Goal: Information Seeking & Learning: Learn about a topic

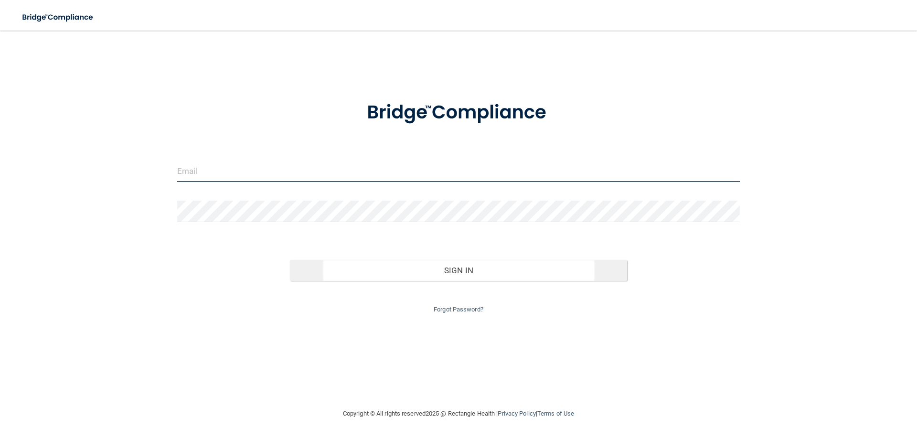
type input "[EMAIL_ADDRESS][DOMAIN_NAME]"
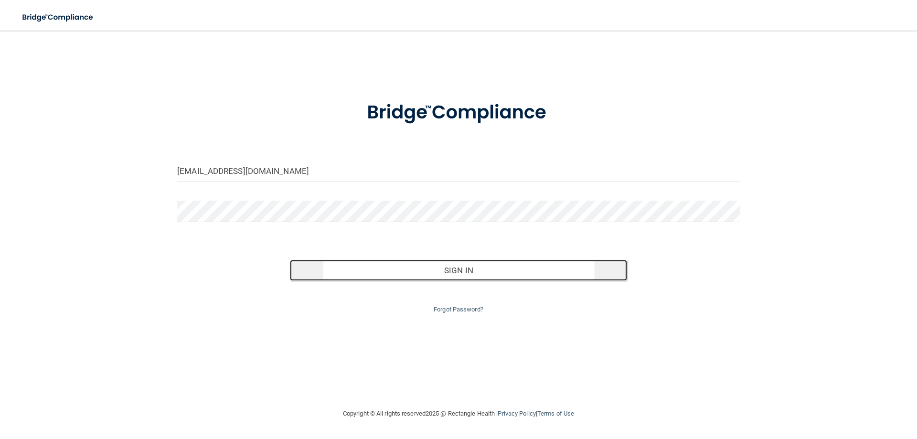
click at [462, 271] on button "Sign In" at bounding box center [459, 270] width 338 height 21
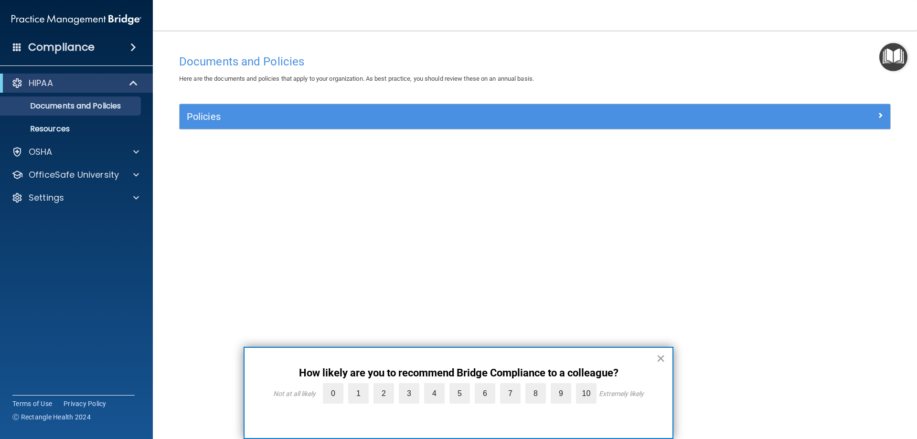
click at [662, 357] on button "×" at bounding box center [660, 357] width 9 height 15
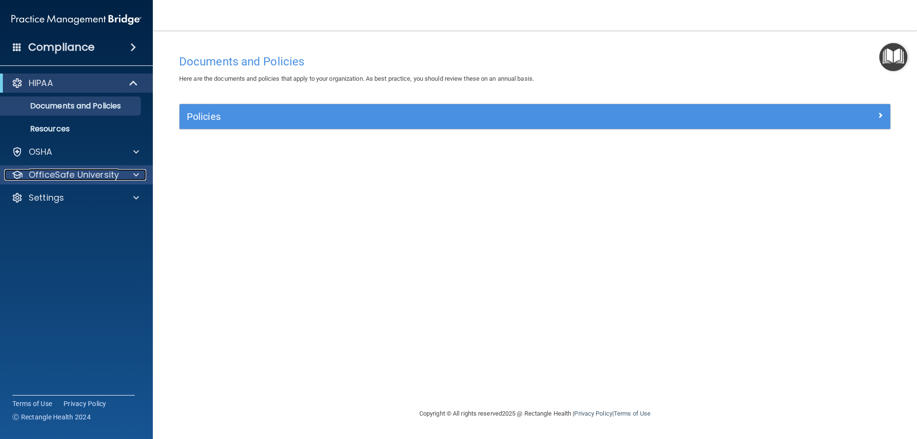
click at [41, 178] on p "OfficeSafe University" at bounding box center [74, 174] width 90 height 11
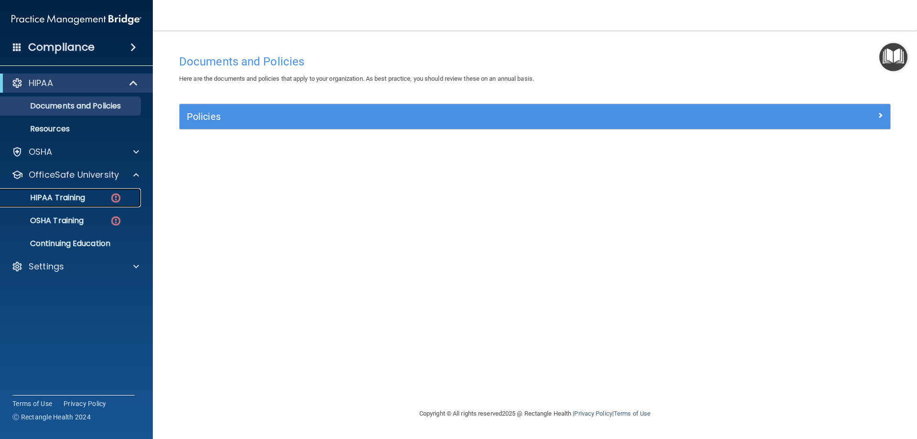
click at [50, 198] on p "HIPAA Training" at bounding box center [45, 198] width 79 height 10
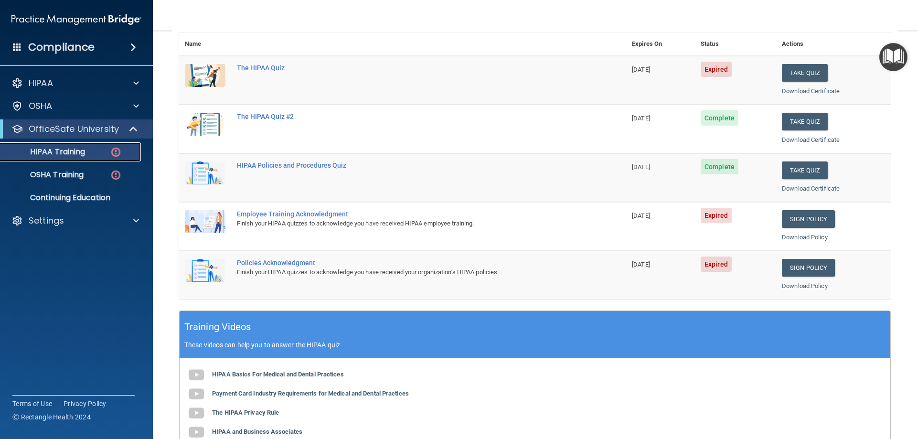
scroll to position [95, 0]
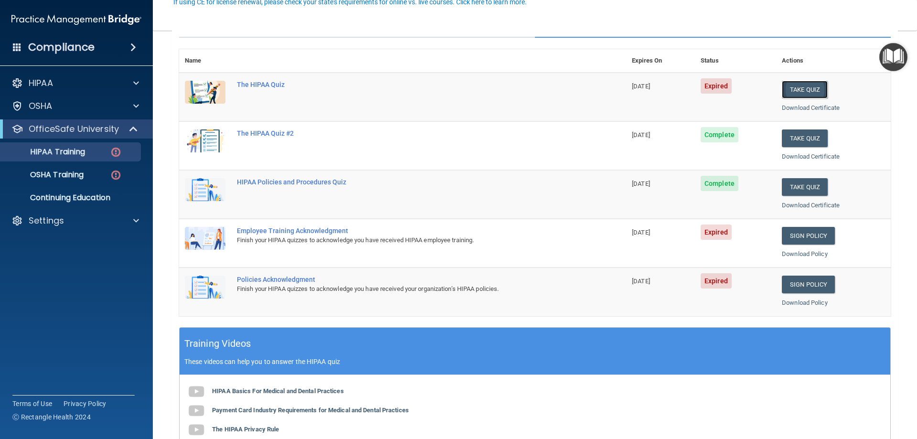
click at [806, 89] on button "Take Quiz" at bounding box center [805, 90] width 46 height 18
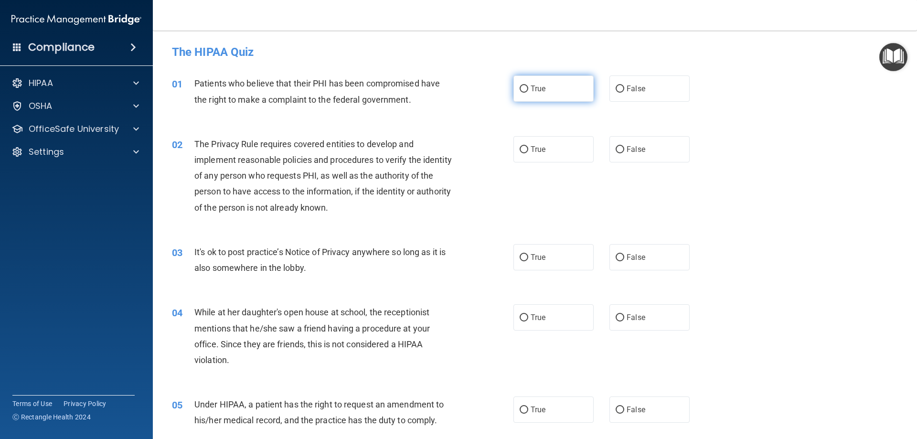
click at [522, 91] on input "True" at bounding box center [523, 88] width 9 height 7
radio input "true"
click at [519, 148] on input "True" at bounding box center [523, 149] width 9 height 7
radio input "true"
click at [521, 257] on input "True" at bounding box center [523, 257] width 9 height 7
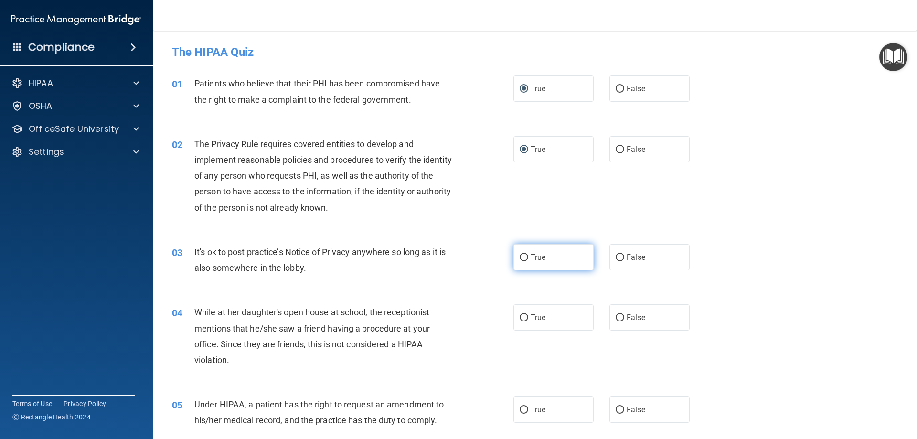
radio input "true"
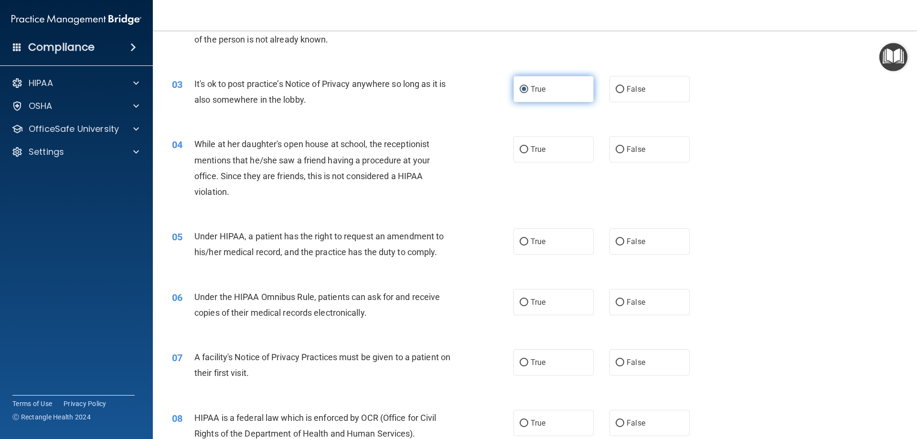
scroll to position [191, 0]
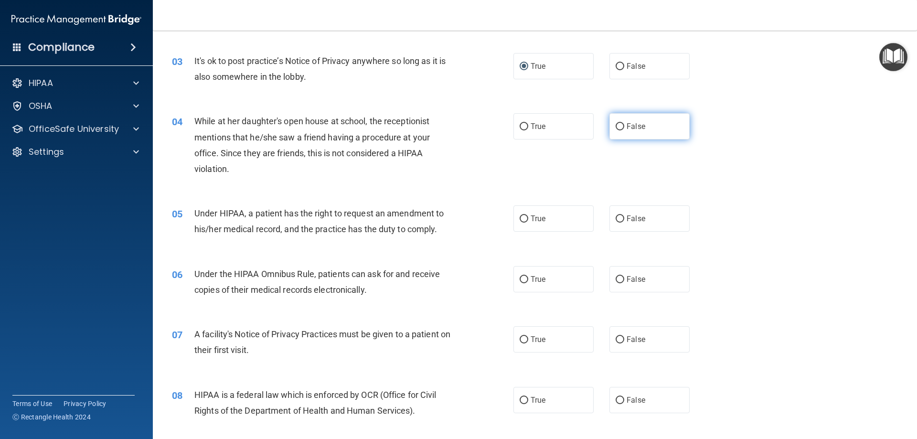
click at [615, 125] on input "False" at bounding box center [619, 126] width 9 height 7
radio input "true"
click at [519, 218] on input "True" at bounding box center [523, 218] width 9 height 7
radio input "true"
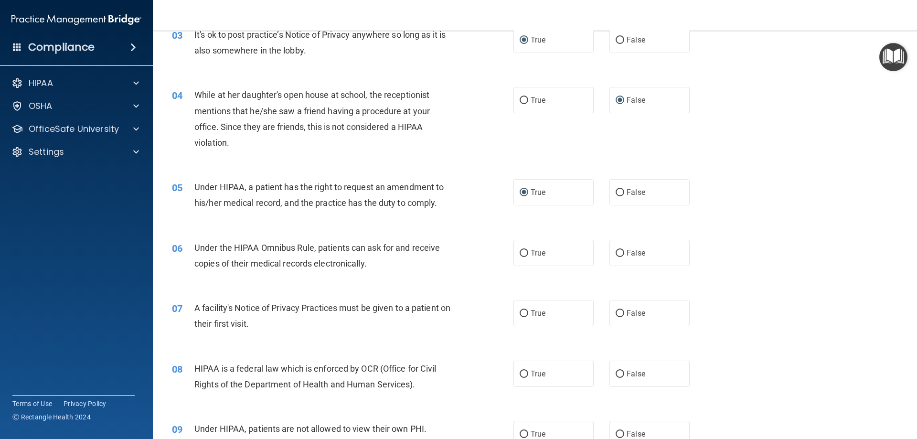
scroll to position [239, 0]
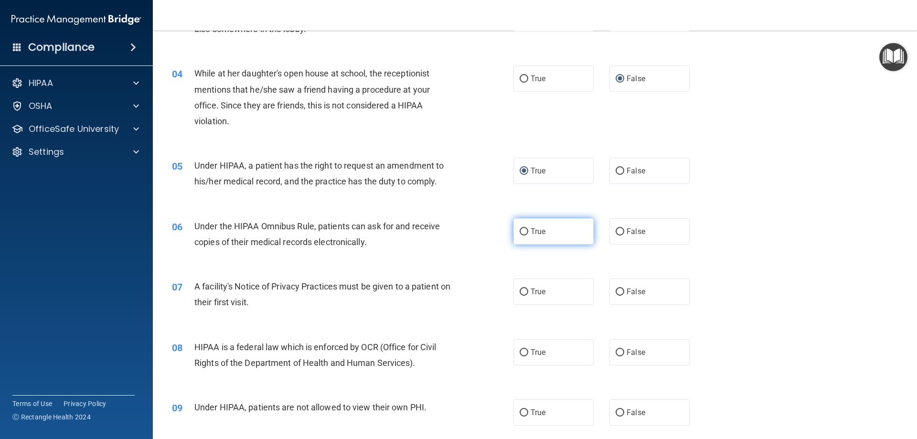
click at [520, 232] on input "True" at bounding box center [523, 231] width 9 height 7
radio input "true"
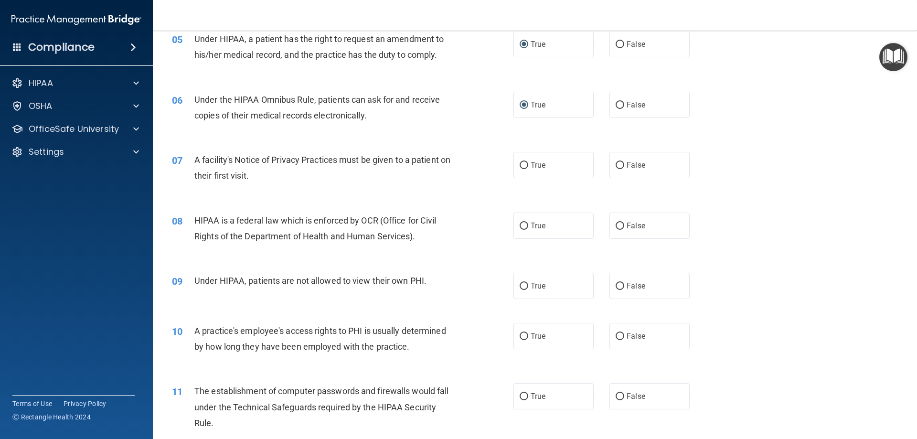
scroll to position [382, 0]
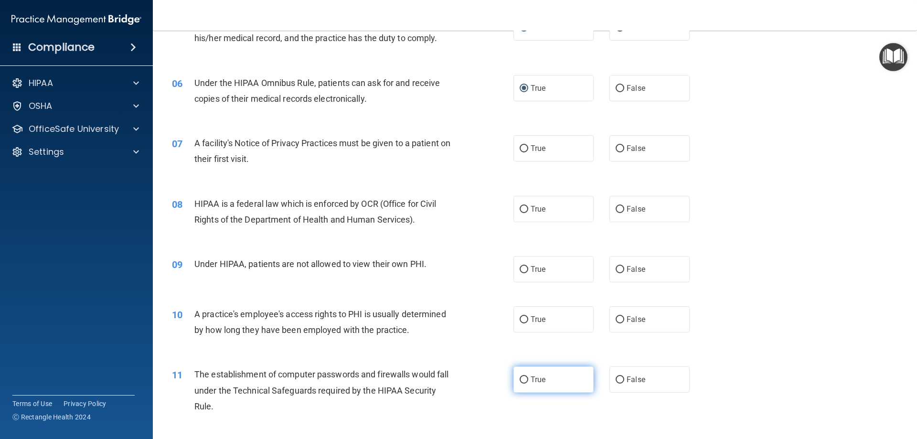
click at [521, 378] on input "True" at bounding box center [523, 379] width 9 height 7
radio input "true"
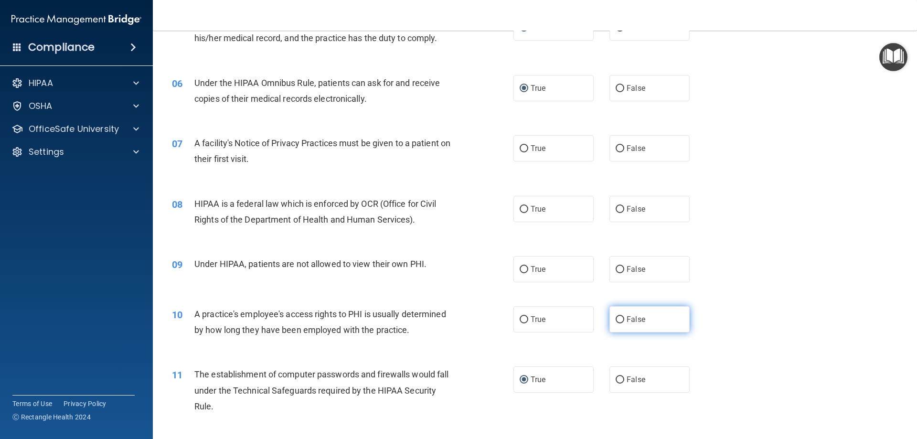
click at [615, 319] on input "False" at bounding box center [619, 319] width 9 height 7
radio input "true"
click at [621, 260] on label "False" at bounding box center [649, 269] width 80 height 26
click at [621, 266] on input "False" at bounding box center [619, 269] width 9 height 7
radio input "true"
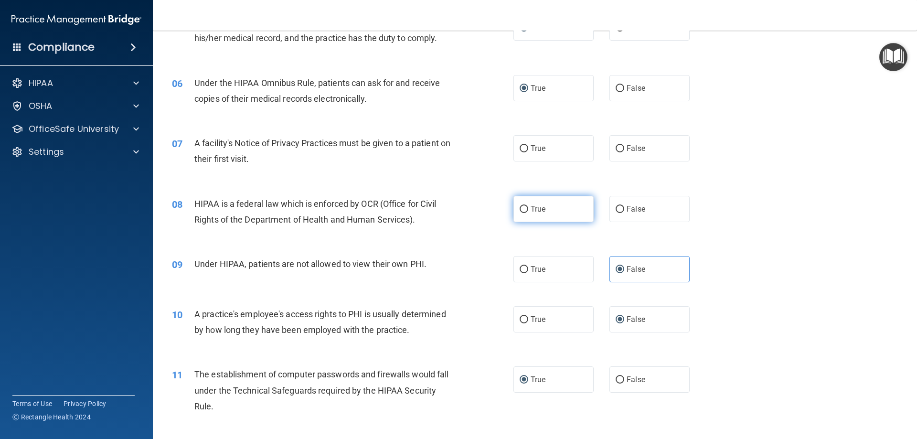
click at [522, 208] on input "True" at bounding box center [523, 209] width 9 height 7
radio input "true"
click at [521, 148] on input "True" at bounding box center [523, 148] width 9 height 7
radio input "true"
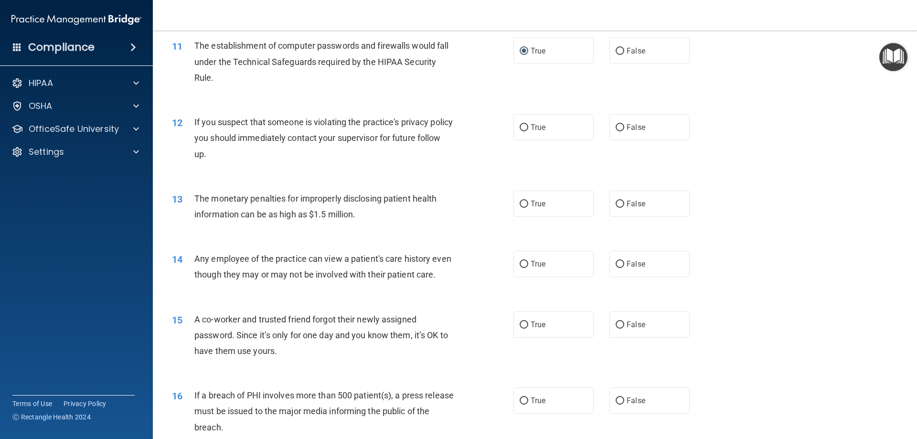
scroll to position [716, 0]
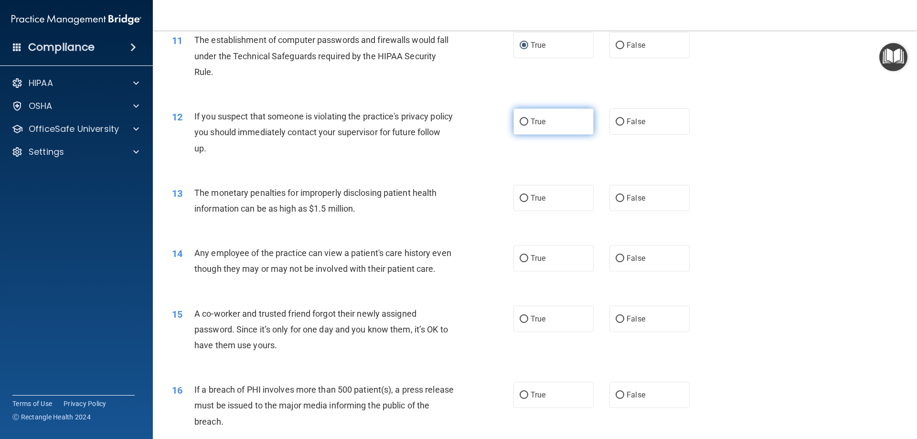
click at [519, 119] on input "True" at bounding box center [523, 121] width 9 height 7
radio input "true"
click at [520, 198] on input "True" at bounding box center [523, 198] width 9 height 7
radio input "true"
click at [615, 256] on input "False" at bounding box center [619, 258] width 9 height 7
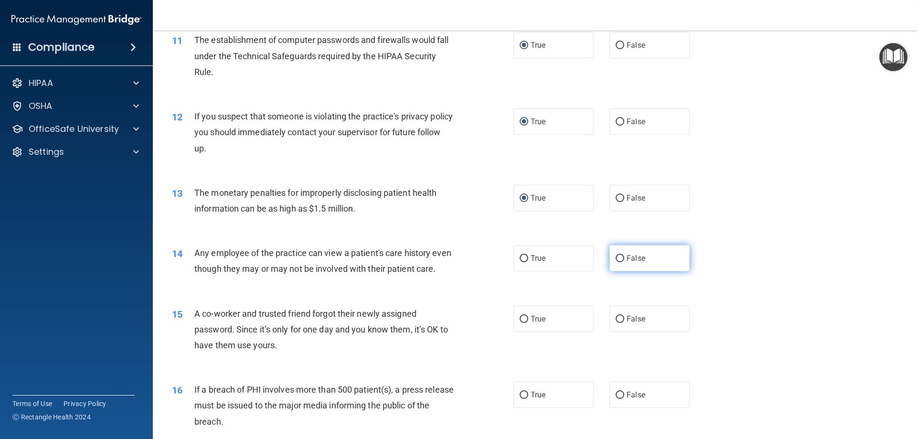
radio input "true"
click at [615, 323] on input "False" at bounding box center [619, 319] width 9 height 7
radio input "true"
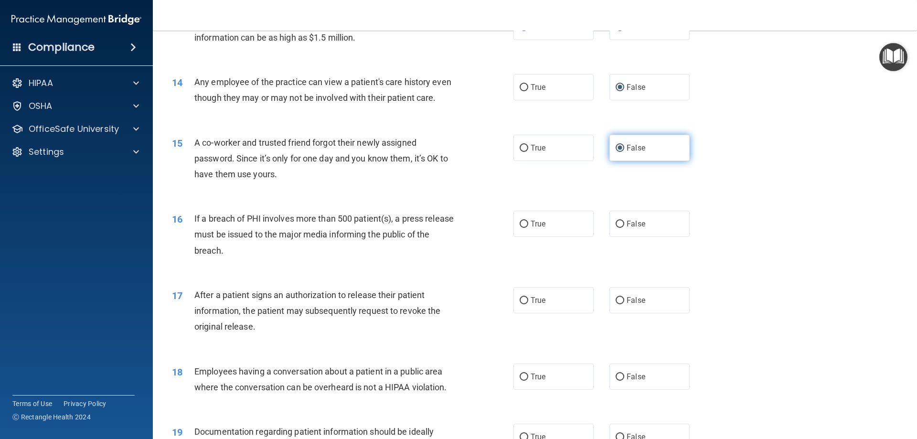
scroll to position [907, 0]
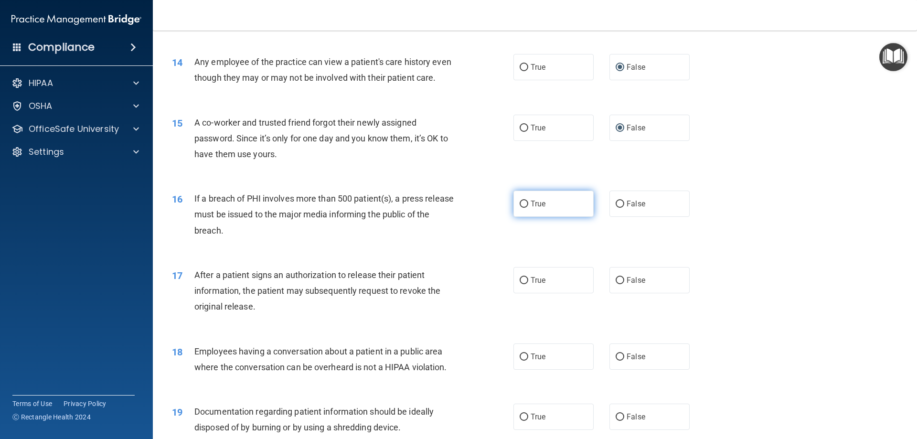
click at [519, 208] on input "True" at bounding box center [523, 204] width 9 height 7
radio input "true"
click at [521, 284] on input "True" at bounding box center [523, 280] width 9 height 7
radio input "true"
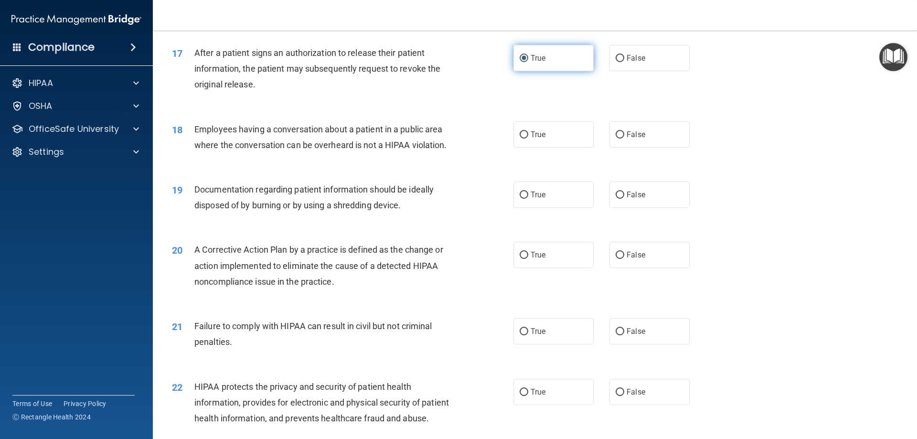
scroll to position [1146, 0]
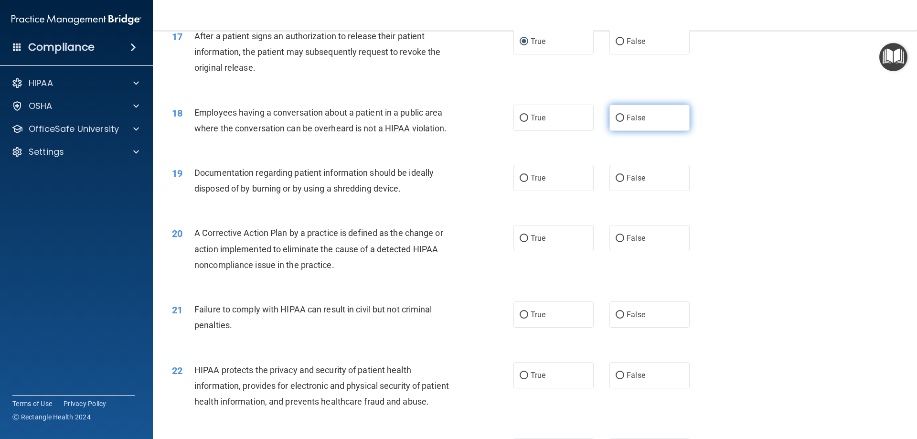
click at [609, 131] on label "False" at bounding box center [649, 118] width 80 height 26
click at [615, 122] on input "False" at bounding box center [619, 118] width 9 height 7
radio input "true"
click at [522, 182] on input "True" at bounding box center [523, 178] width 9 height 7
radio input "true"
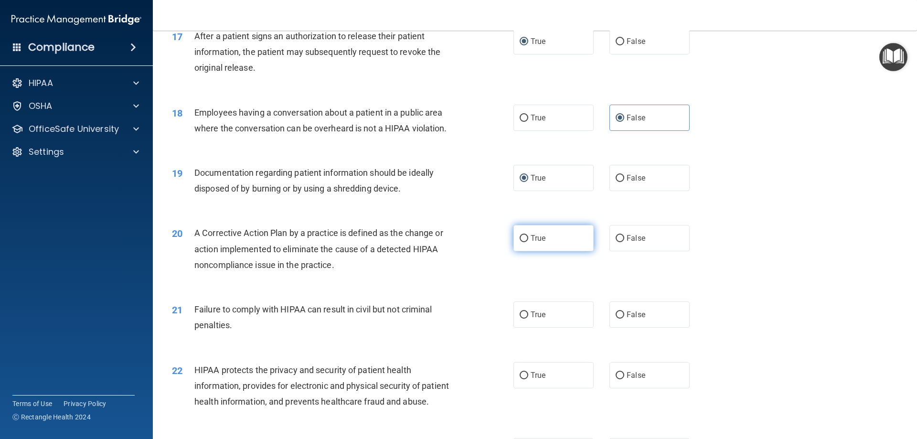
click at [520, 242] on input "True" at bounding box center [523, 238] width 9 height 7
radio input "true"
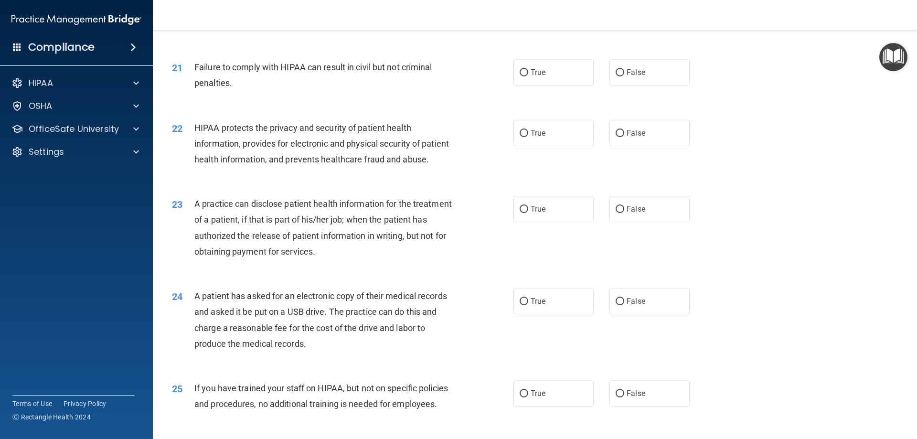
scroll to position [1385, 0]
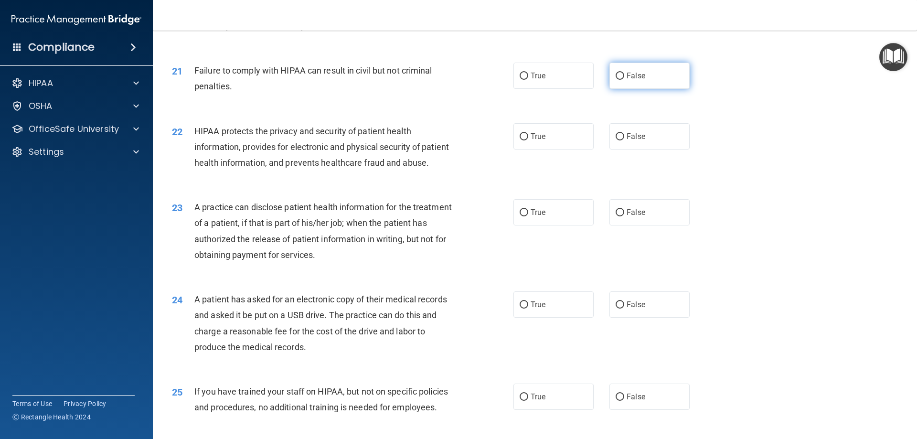
click at [615, 80] on input "False" at bounding box center [619, 76] width 9 height 7
radio input "true"
click at [523, 140] on input "True" at bounding box center [523, 136] width 9 height 7
radio input "true"
click at [518, 225] on label "True" at bounding box center [553, 212] width 80 height 26
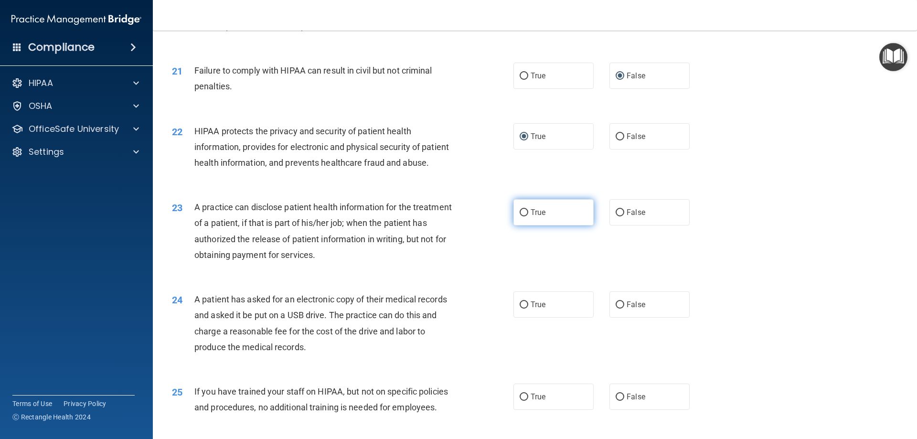
click at [519, 216] on input "True" at bounding box center [523, 212] width 9 height 7
radio input "true"
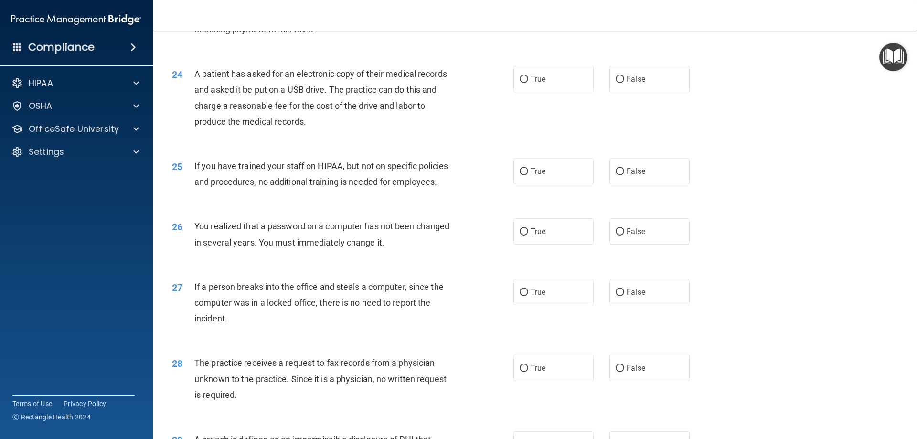
scroll to position [1623, 0]
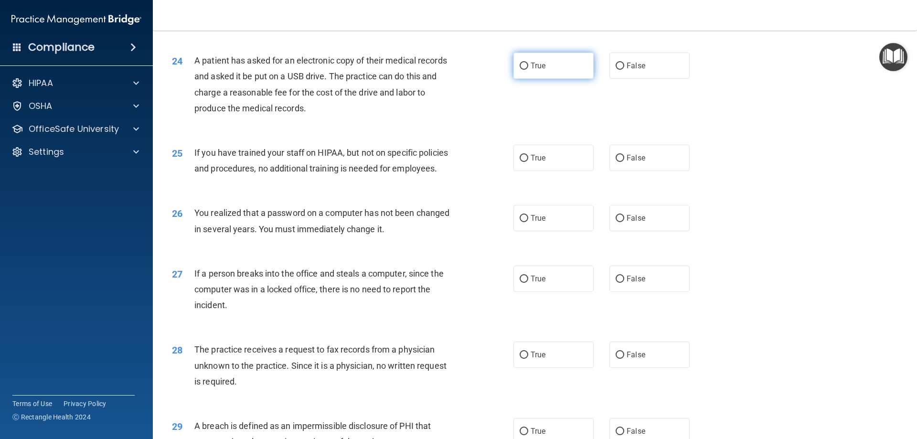
click at [523, 70] on input "True" at bounding box center [523, 66] width 9 height 7
radio input "true"
click at [615, 162] on input "False" at bounding box center [619, 158] width 9 height 7
radio input "true"
click at [514, 231] on label "True" at bounding box center [553, 218] width 80 height 26
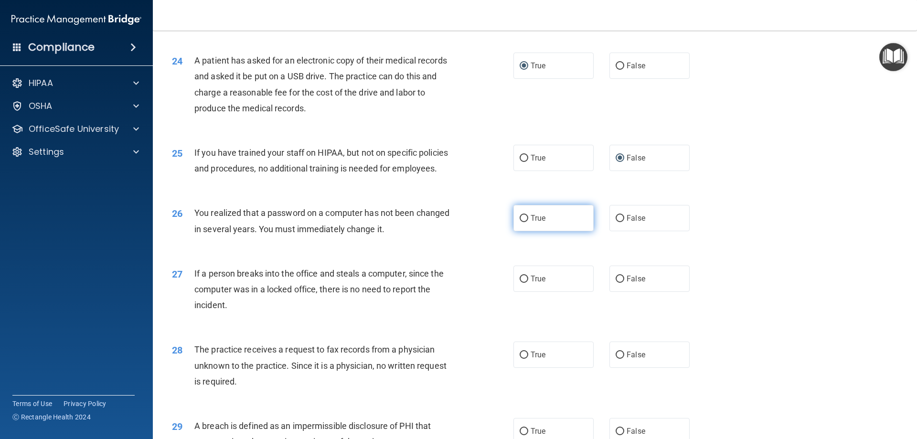
click at [519, 222] on input "True" at bounding box center [523, 218] width 9 height 7
radio input "true"
click at [616, 283] on input "False" at bounding box center [619, 278] width 9 height 7
radio input "true"
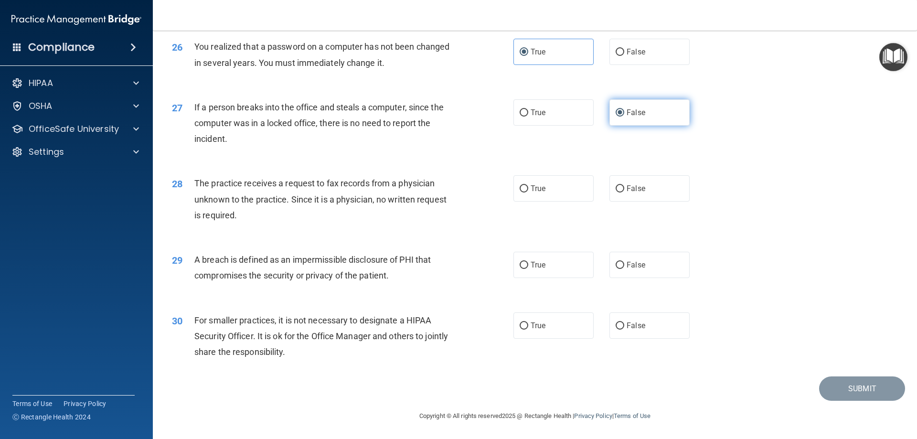
scroll to position [1814, 0]
click at [615, 192] on input "False" at bounding box center [619, 188] width 9 height 7
radio input "true"
click at [525, 273] on label "True" at bounding box center [553, 265] width 80 height 26
click at [525, 269] on input "True" at bounding box center [523, 265] width 9 height 7
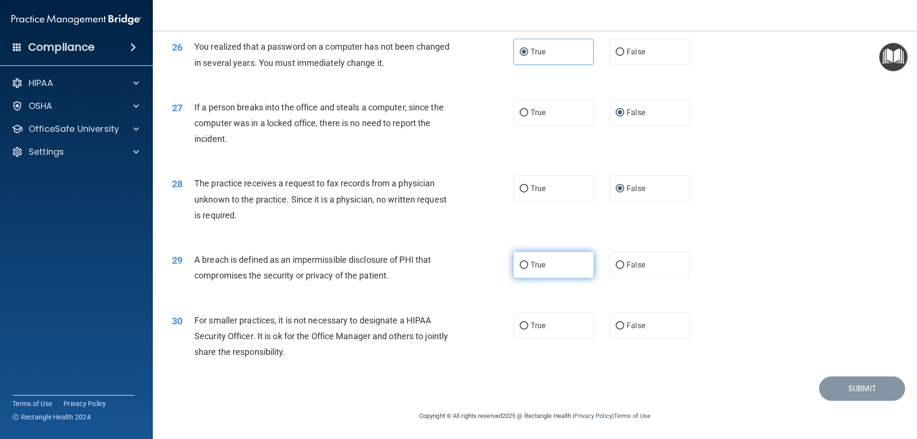
radio input "true"
click at [615, 328] on input "False" at bounding box center [619, 325] width 9 height 7
radio input "true"
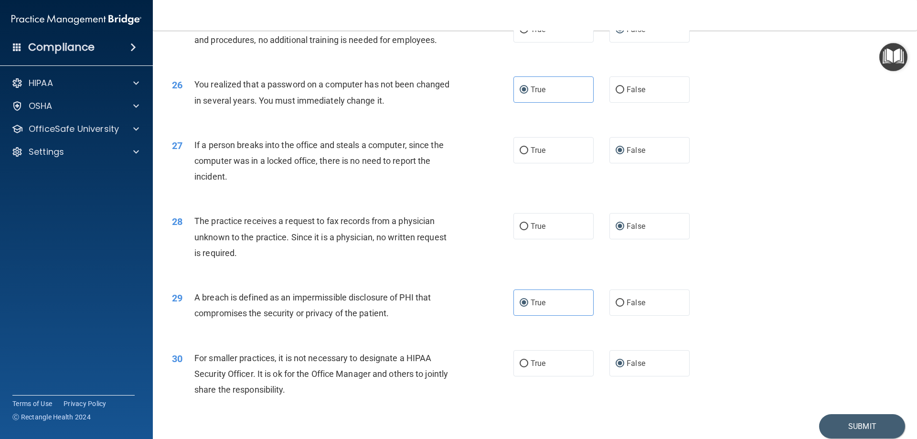
scroll to position [1773, 0]
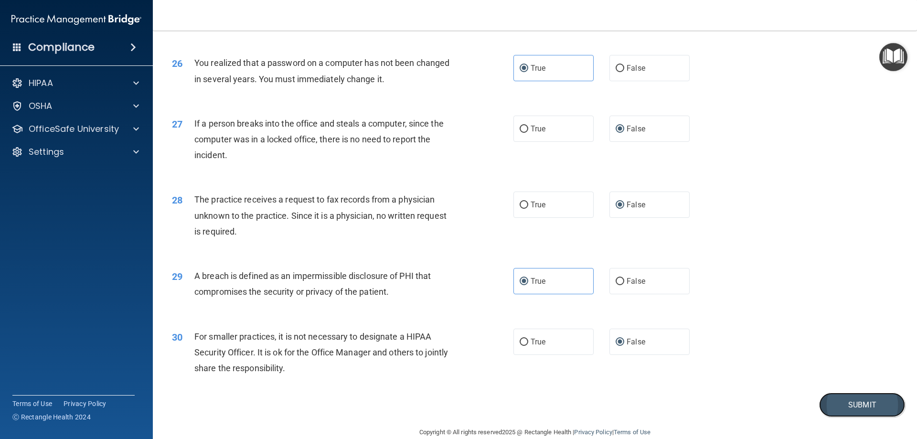
click at [856, 417] on button "Submit" at bounding box center [862, 404] width 86 height 24
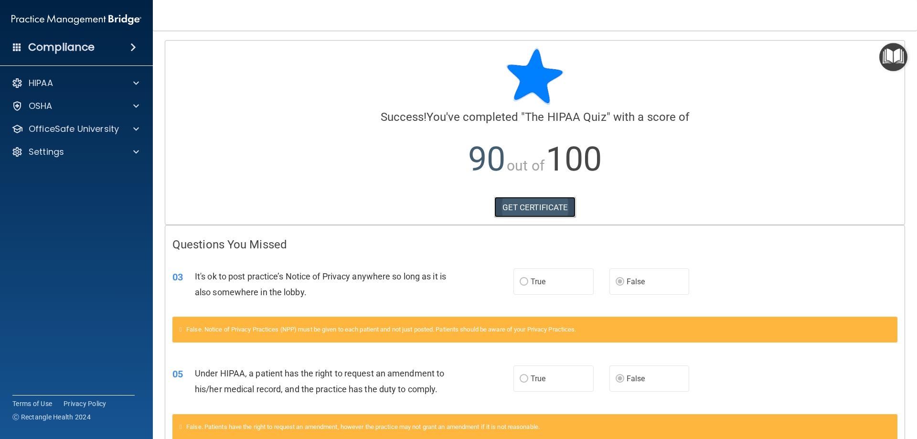
click at [529, 209] on link "GET CERTIFICATE" at bounding box center [535, 207] width 82 height 21
click at [67, 128] on p "OfficeSafe University" at bounding box center [74, 128] width 90 height 11
click at [77, 154] on p "HIPAA Training" at bounding box center [45, 152] width 79 height 10
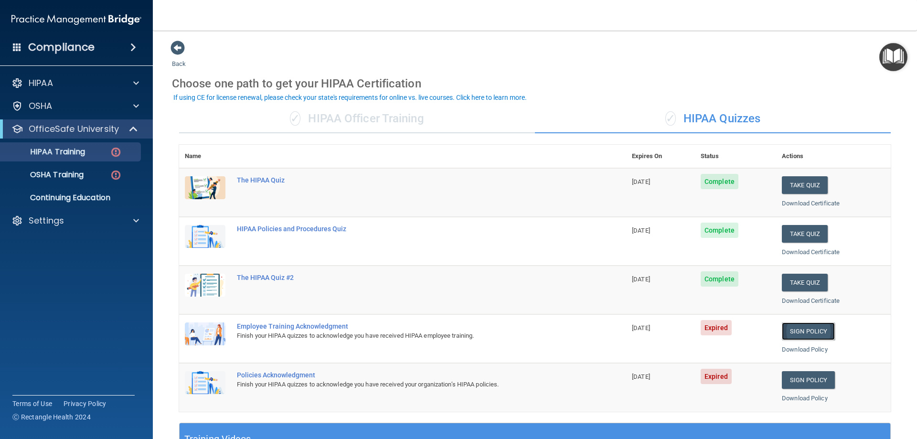
click at [813, 328] on link "Sign Policy" at bounding box center [808, 331] width 53 height 18
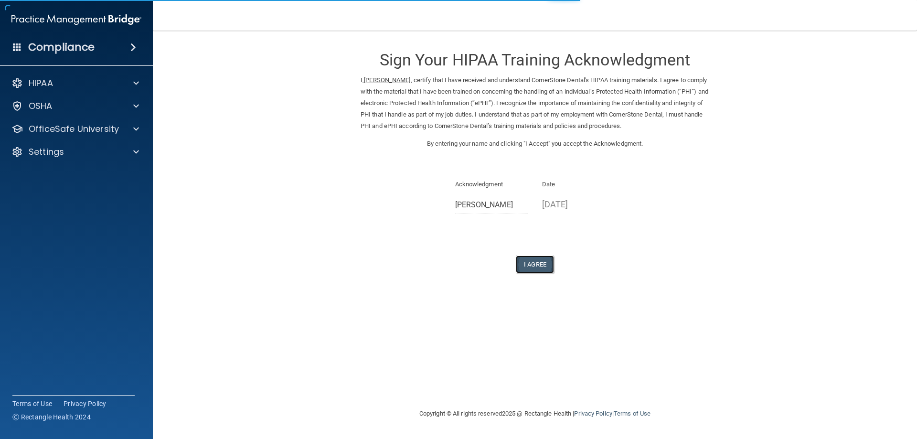
click at [531, 270] on button "I Agree" at bounding box center [535, 264] width 38 height 18
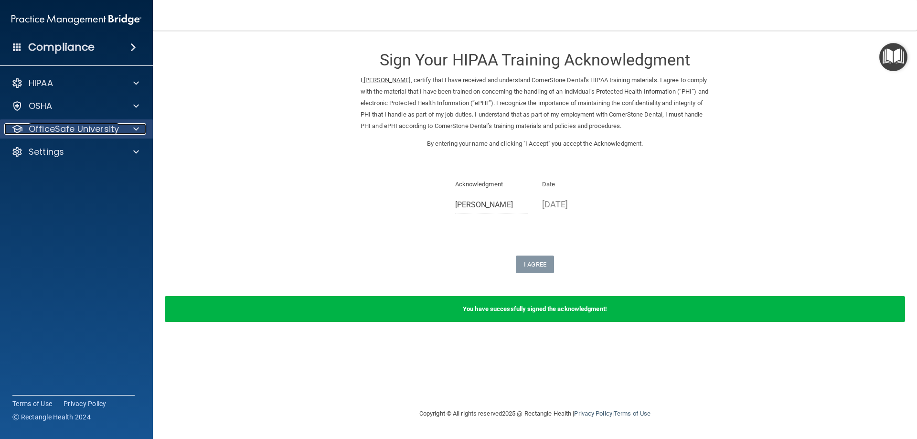
click at [57, 129] on p "OfficeSafe University" at bounding box center [74, 128] width 90 height 11
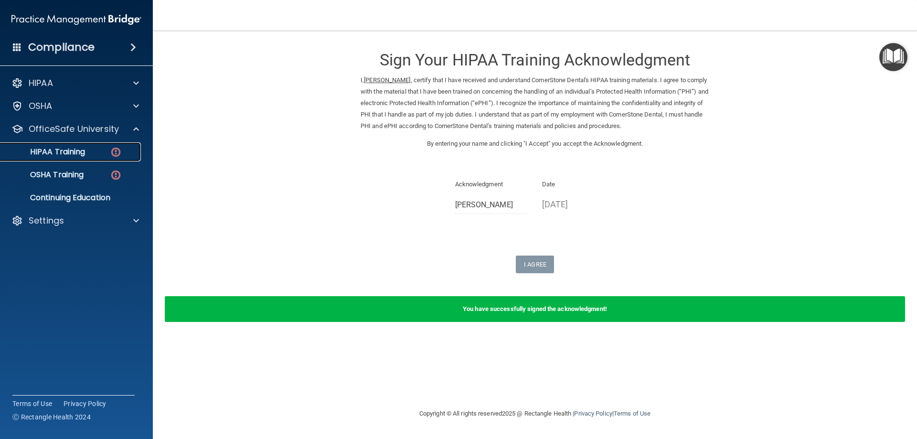
click at [63, 148] on p "HIPAA Training" at bounding box center [45, 152] width 79 height 10
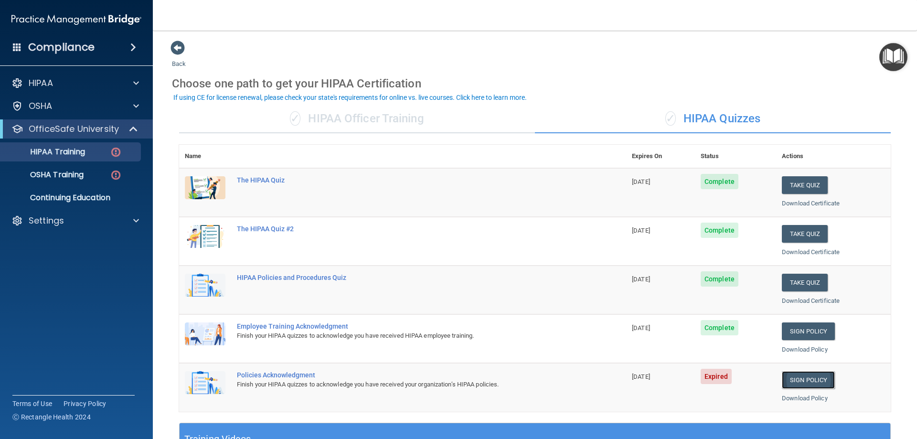
click at [796, 381] on link "Sign Policy" at bounding box center [808, 380] width 53 height 18
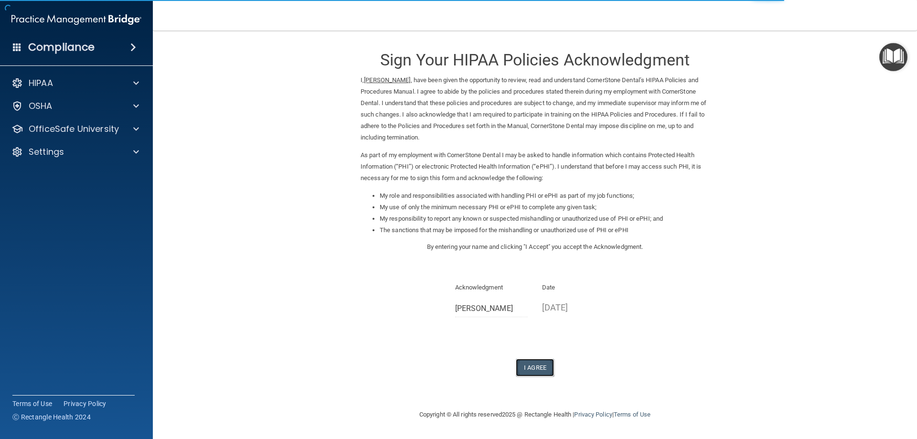
click at [539, 368] on button "I Agree" at bounding box center [535, 368] width 38 height 18
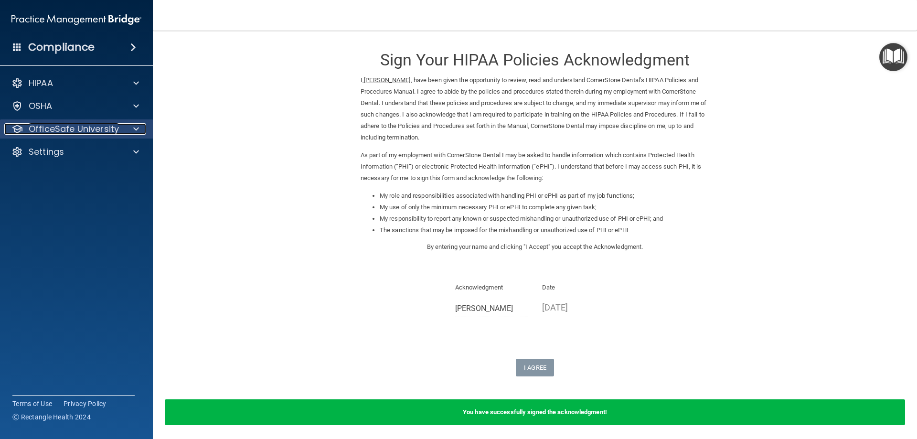
click at [104, 129] on p "OfficeSafe University" at bounding box center [74, 128] width 90 height 11
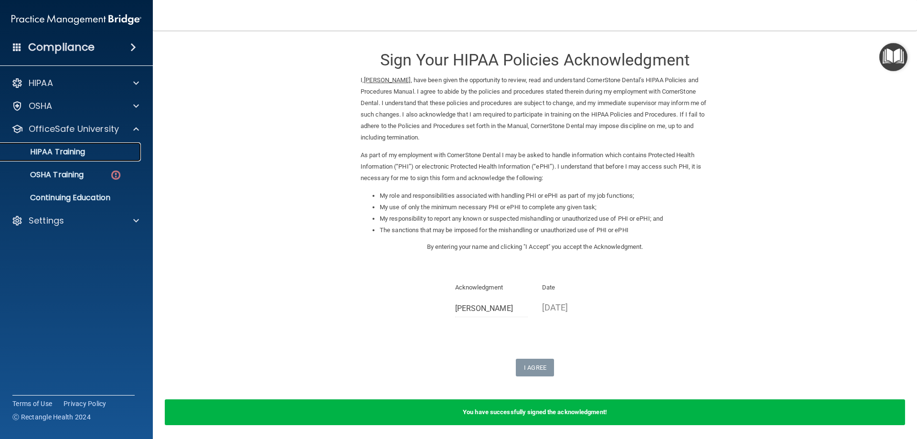
click at [80, 154] on p "HIPAA Training" at bounding box center [45, 152] width 79 height 10
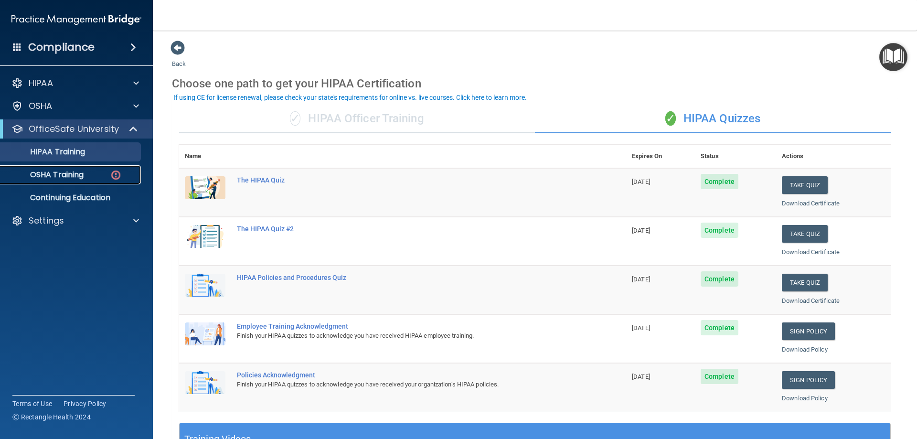
click at [48, 174] on p "OSHA Training" at bounding box center [44, 175] width 77 height 10
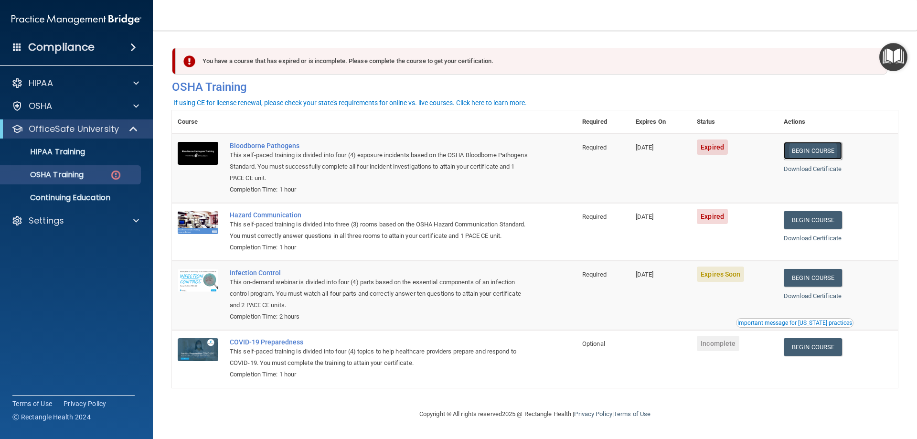
click at [830, 151] on link "Begin Course" at bounding box center [813, 151] width 58 height 18
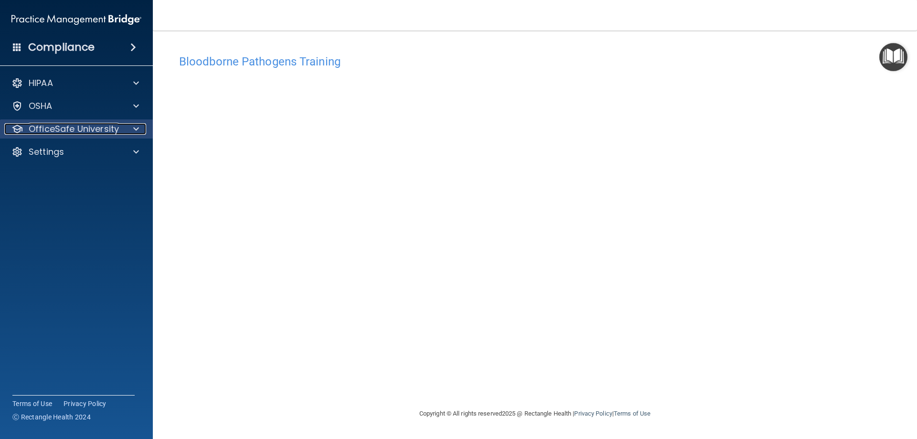
click at [81, 127] on p "OfficeSafe University" at bounding box center [74, 128] width 90 height 11
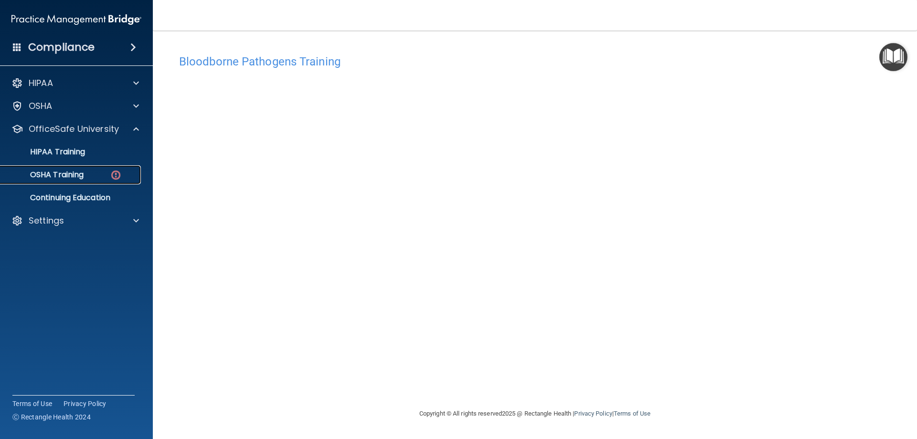
click at [84, 173] on p "OSHA Training" at bounding box center [44, 175] width 77 height 10
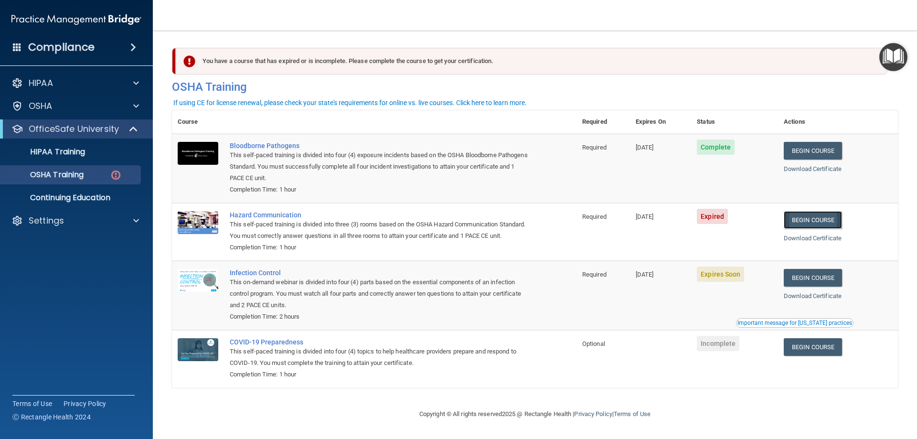
click at [825, 224] on link "Begin Course" at bounding box center [813, 220] width 58 height 18
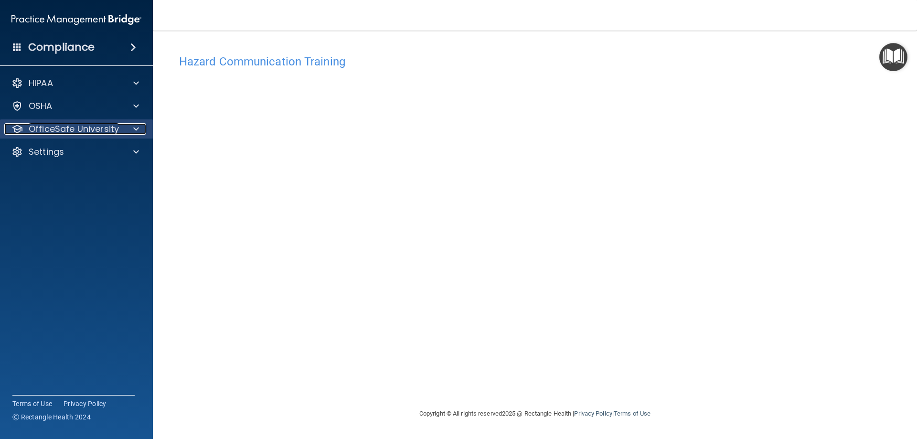
click at [95, 133] on p "OfficeSafe University" at bounding box center [74, 128] width 90 height 11
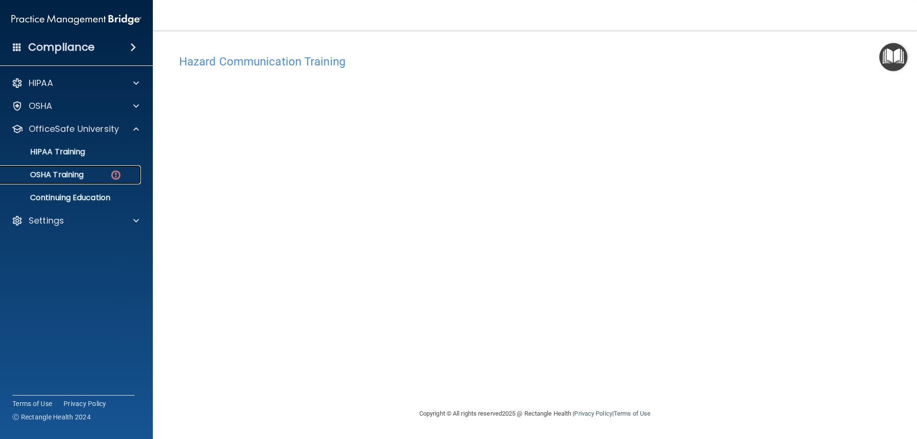
click at [78, 176] on p "OSHA Training" at bounding box center [44, 175] width 77 height 10
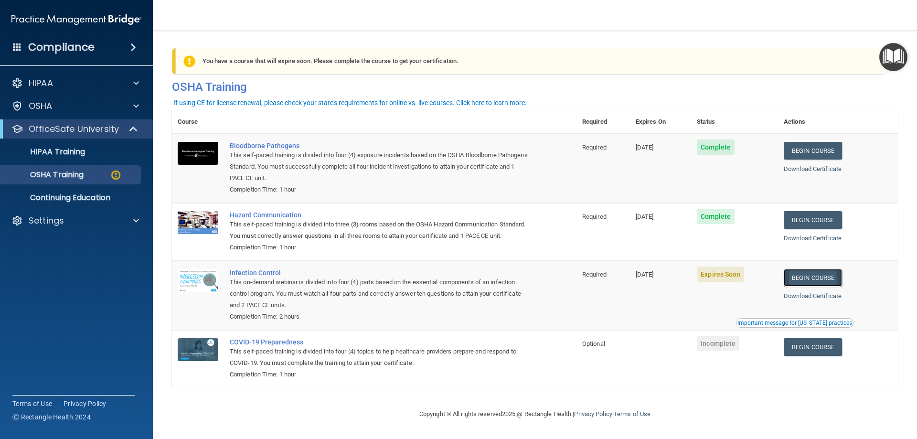
click at [803, 286] on link "Begin Course" at bounding box center [813, 278] width 58 height 18
click at [797, 286] on link "Begin Course" at bounding box center [813, 278] width 58 height 18
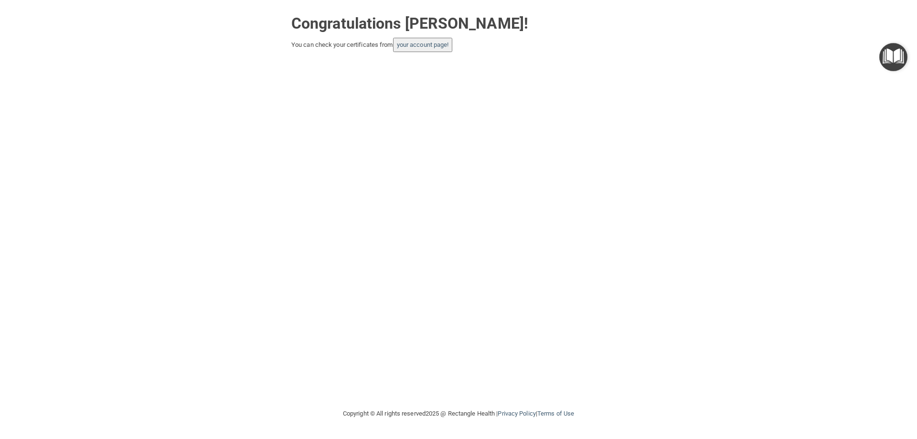
click at [445, 38] on button "your account page!" at bounding box center [423, 45] width 60 height 14
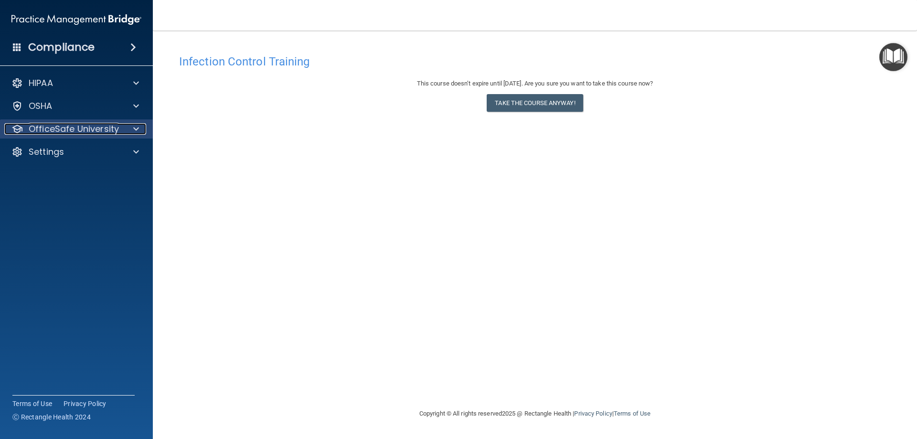
click at [54, 129] on p "OfficeSafe University" at bounding box center [74, 128] width 90 height 11
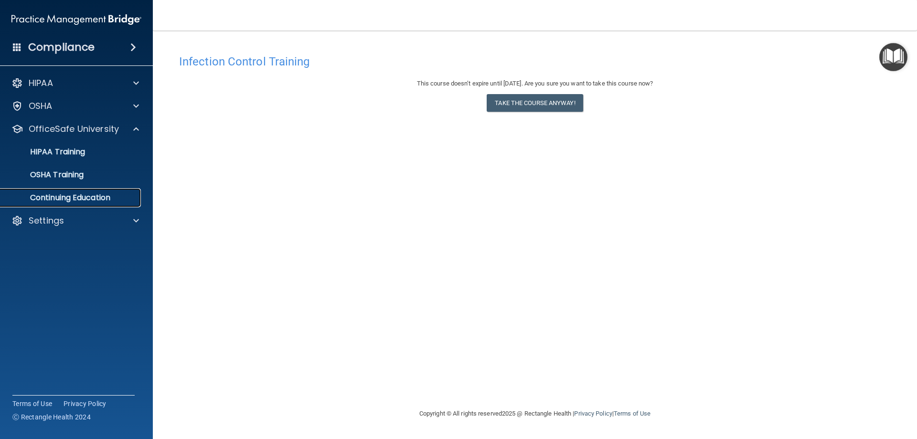
click at [57, 198] on p "Continuing Education" at bounding box center [71, 198] width 130 height 10
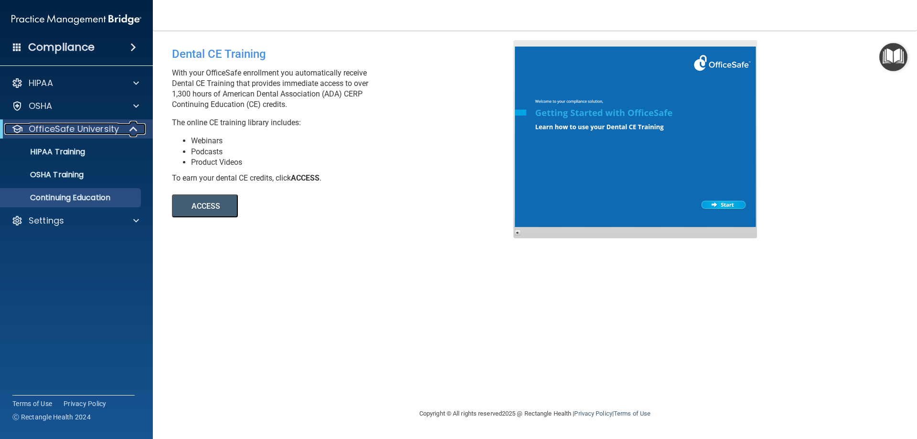
click at [58, 131] on p "OfficeSafe University" at bounding box center [74, 128] width 90 height 11
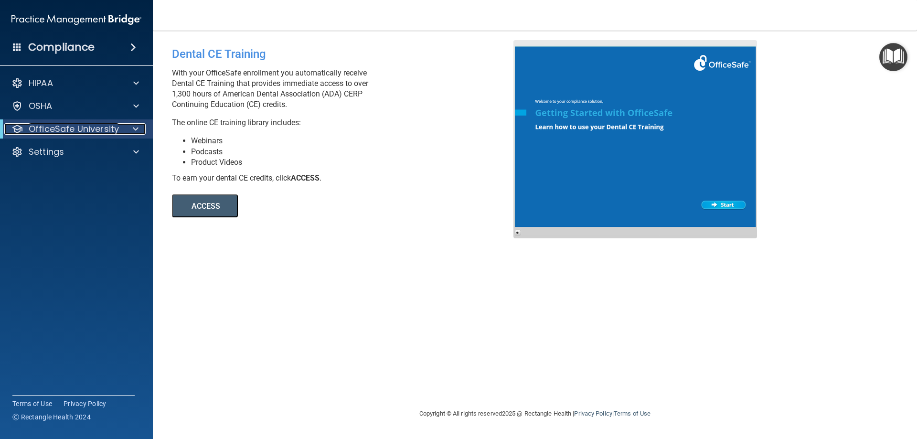
click at [65, 128] on p "OfficeSafe University" at bounding box center [74, 128] width 90 height 11
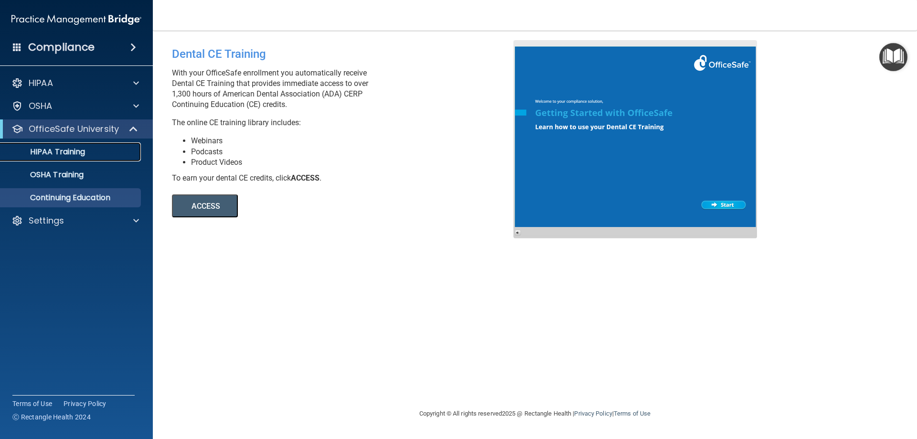
click at [76, 151] on p "HIPAA Training" at bounding box center [45, 152] width 79 height 10
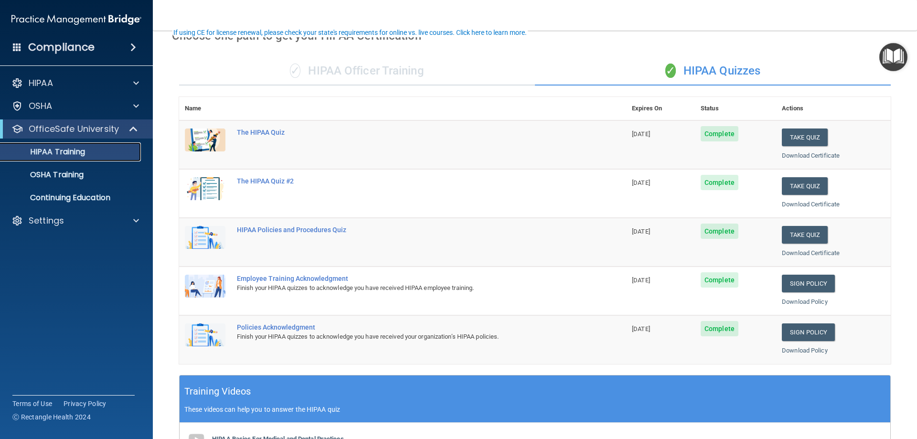
scroll to position [95, 0]
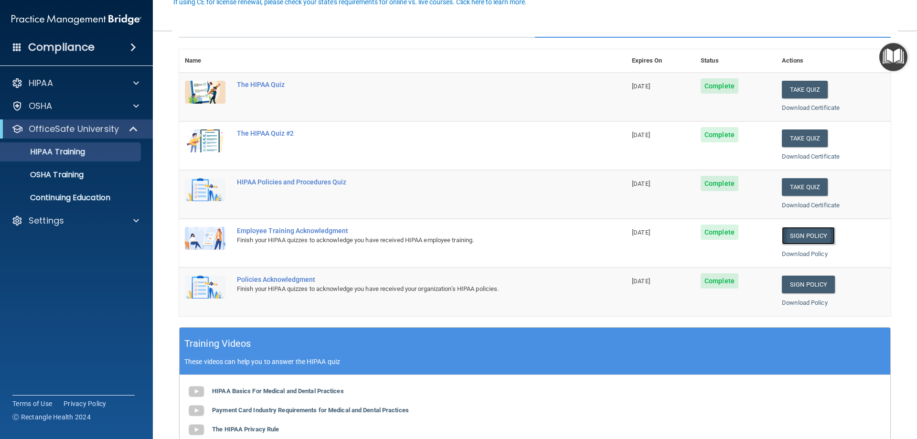
click at [816, 236] on link "Sign Policy" at bounding box center [808, 236] width 53 height 18
click at [800, 289] on link "Sign Policy" at bounding box center [808, 284] width 53 height 18
click at [88, 178] on div "OSHA Training" at bounding box center [71, 175] width 130 height 10
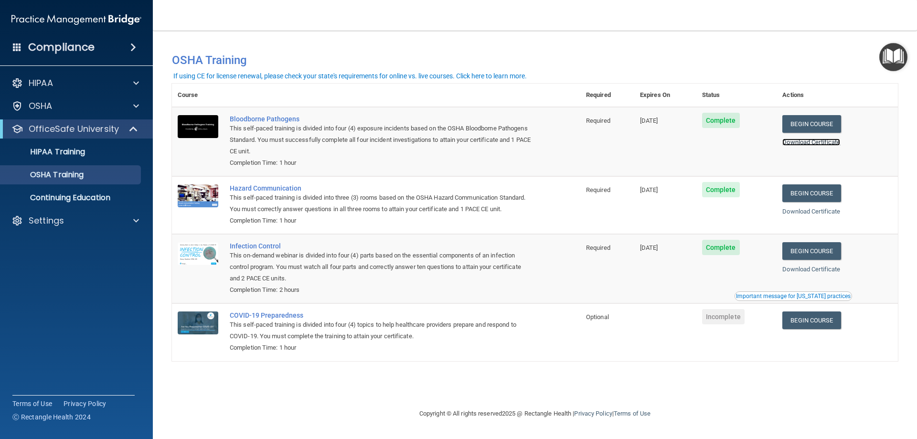
click at [812, 142] on link "Download Certificate" at bounding box center [811, 141] width 58 height 7
click at [823, 213] on link "Download Certificate" at bounding box center [811, 211] width 58 height 7
click at [826, 272] on link "Download Certificate" at bounding box center [811, 268] width 58 height 7
